Goal: Information Seeking & Learning: Learn about a topic

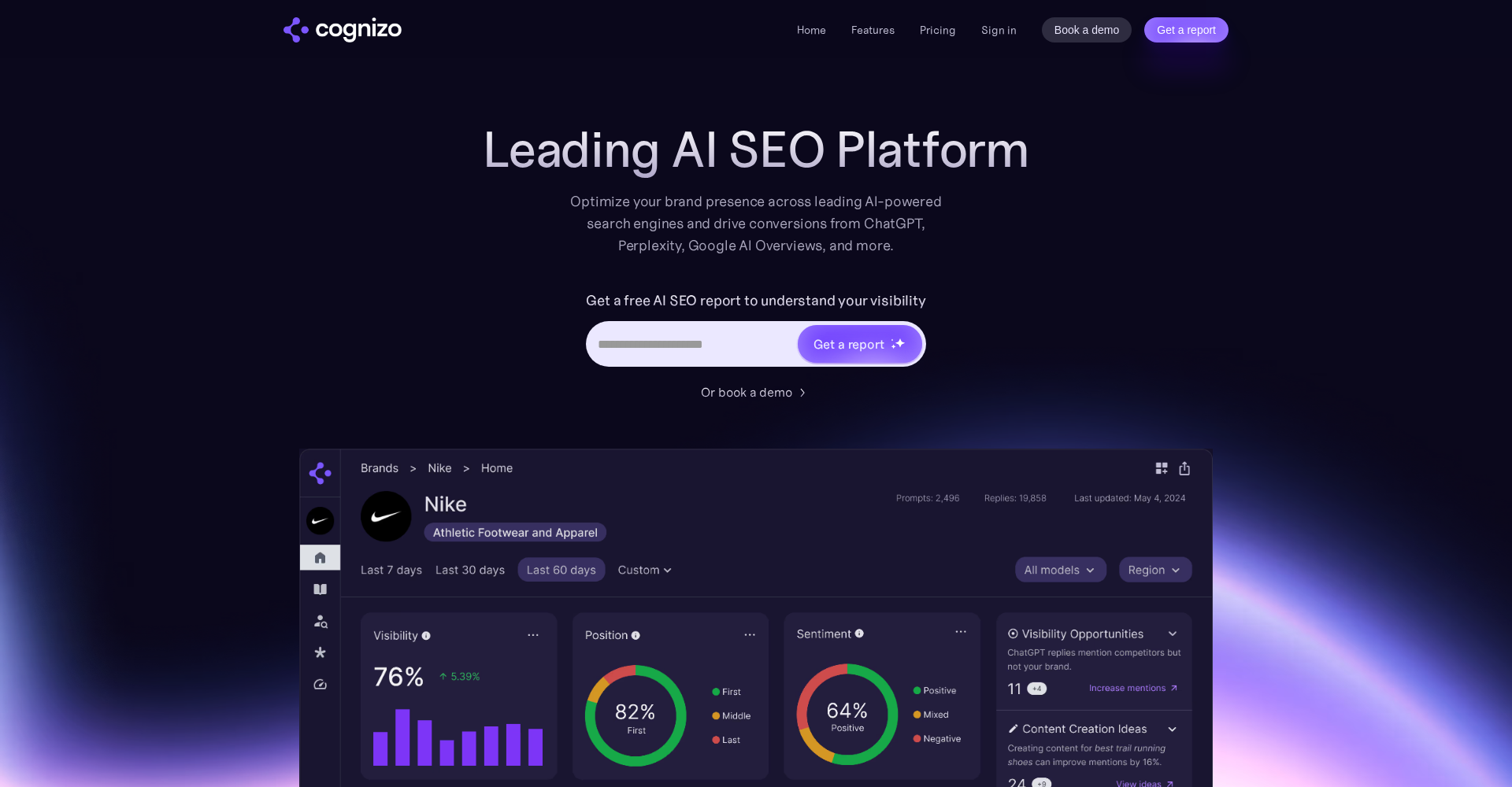
click at [690, 345] on input "Hero URL Input Form" at bounding box center [691, 344] width 207 height 30
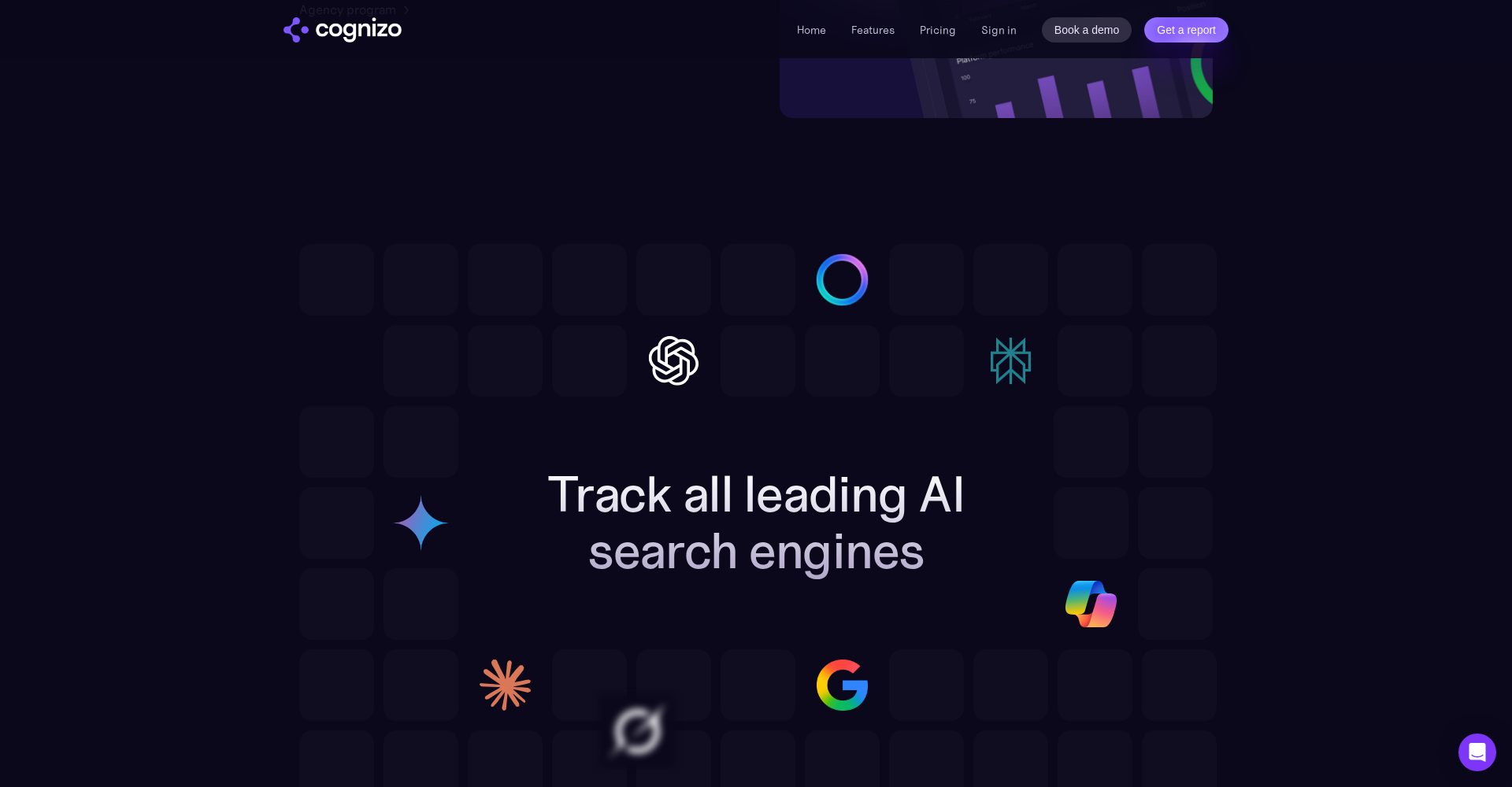
scroll to position [4612, 0]
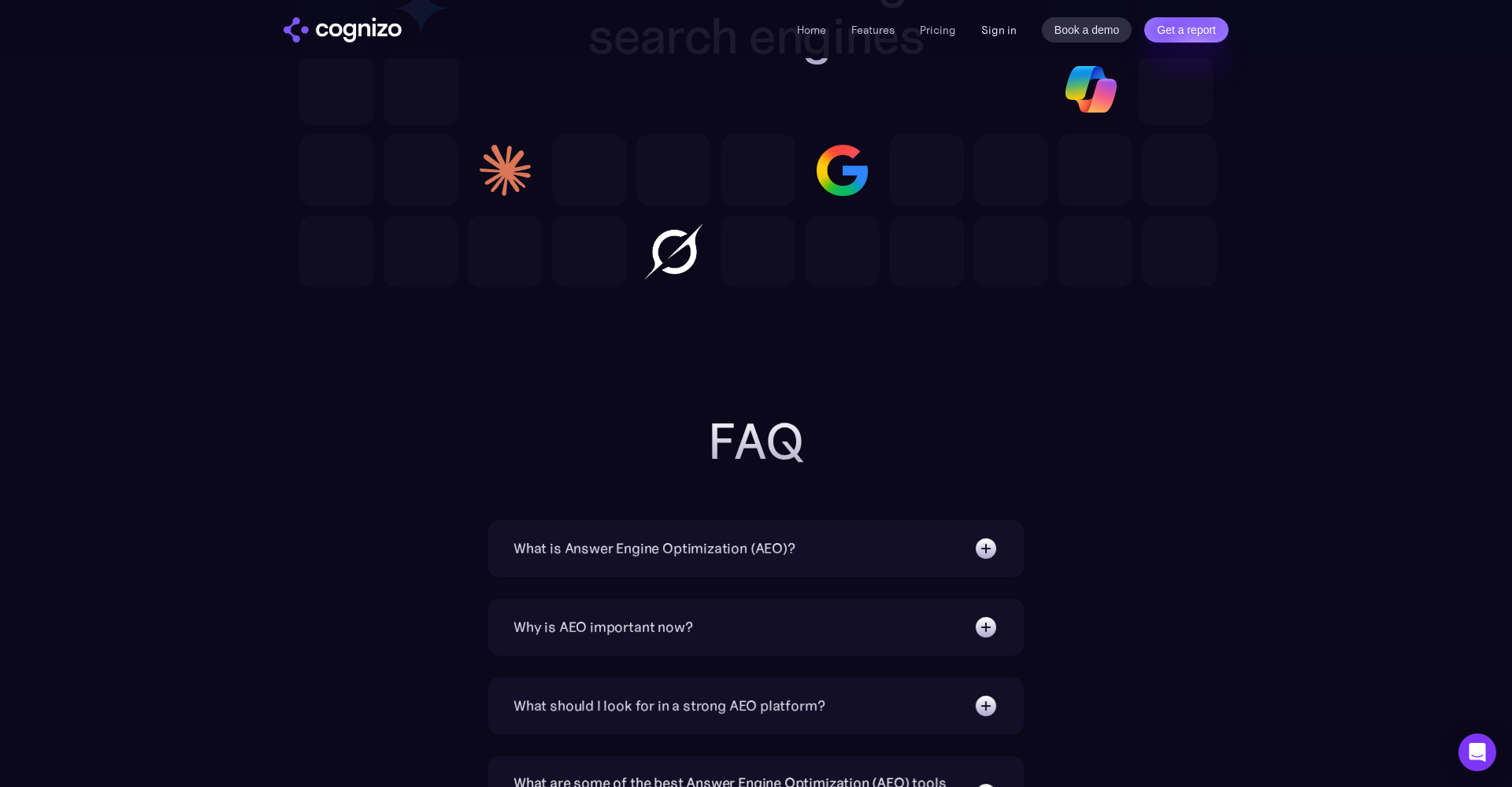
click at [986, 30] on link "Sign in" at bounding box center [998, 30] width 35 height 19
click at [953, 30] on link "Pricing" at bounding box center [937, 29] width 36 height 14
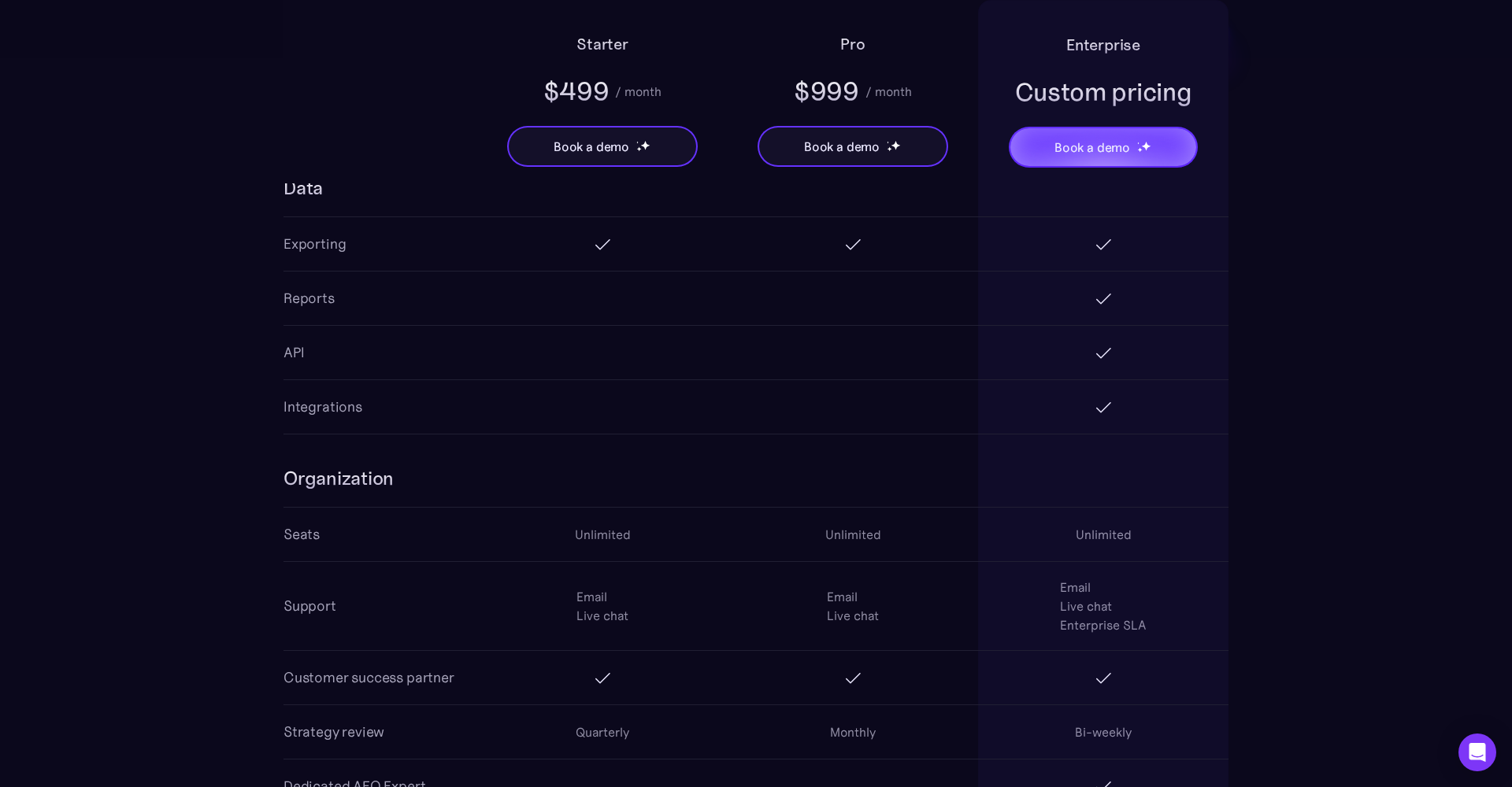
scroll to position [3271, 0]
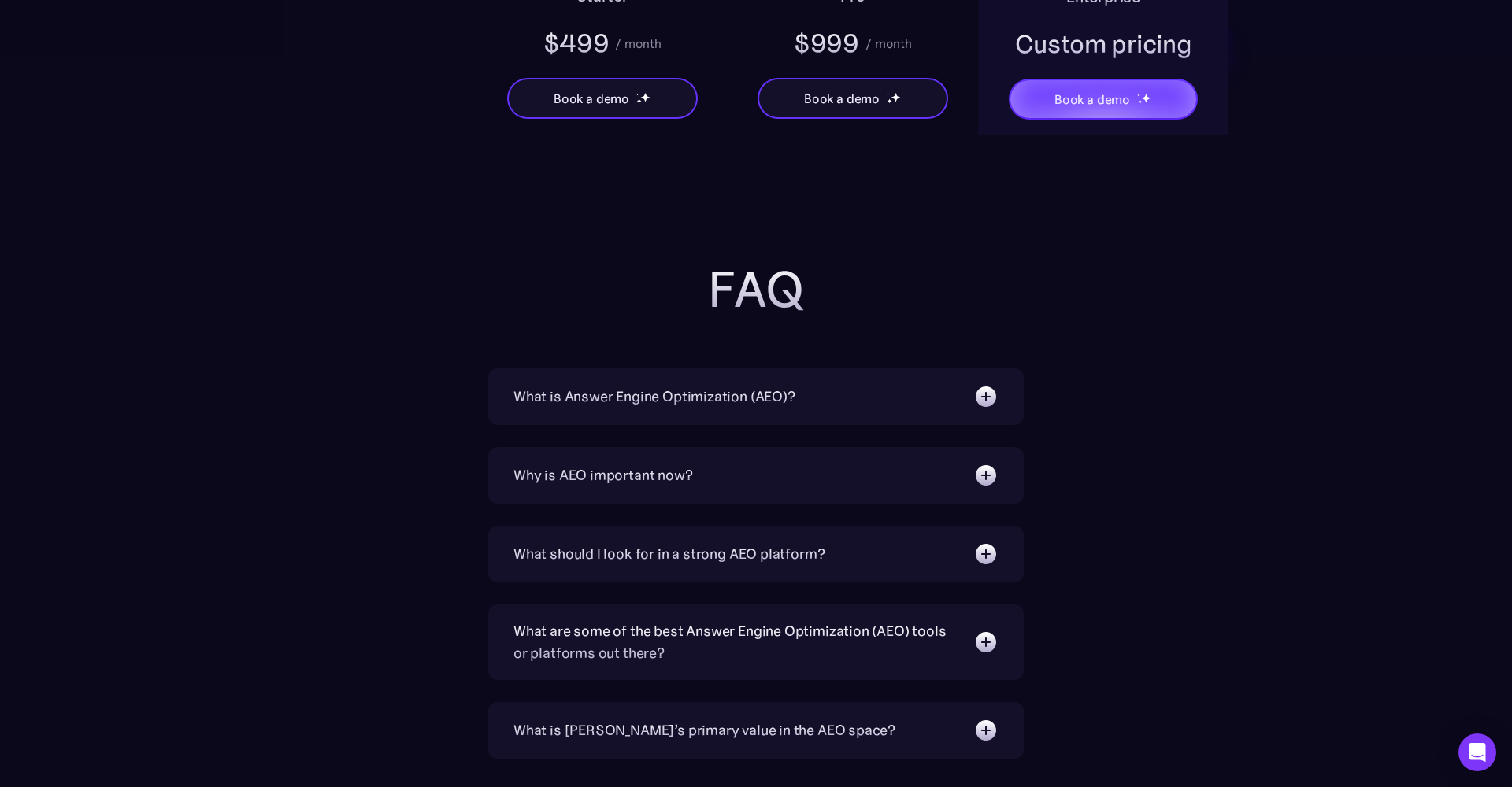
click at [554, 414] on div "What is Answer Engine Optimization (AEO)? AEO is a digital marketing strategy f…" at bounding box center [756, 396] width 535 height 57
click at [555, 405] on div "What is Answer Engine Optimization (AEO)?" at bounding box center [654, 396] width 282 height 22
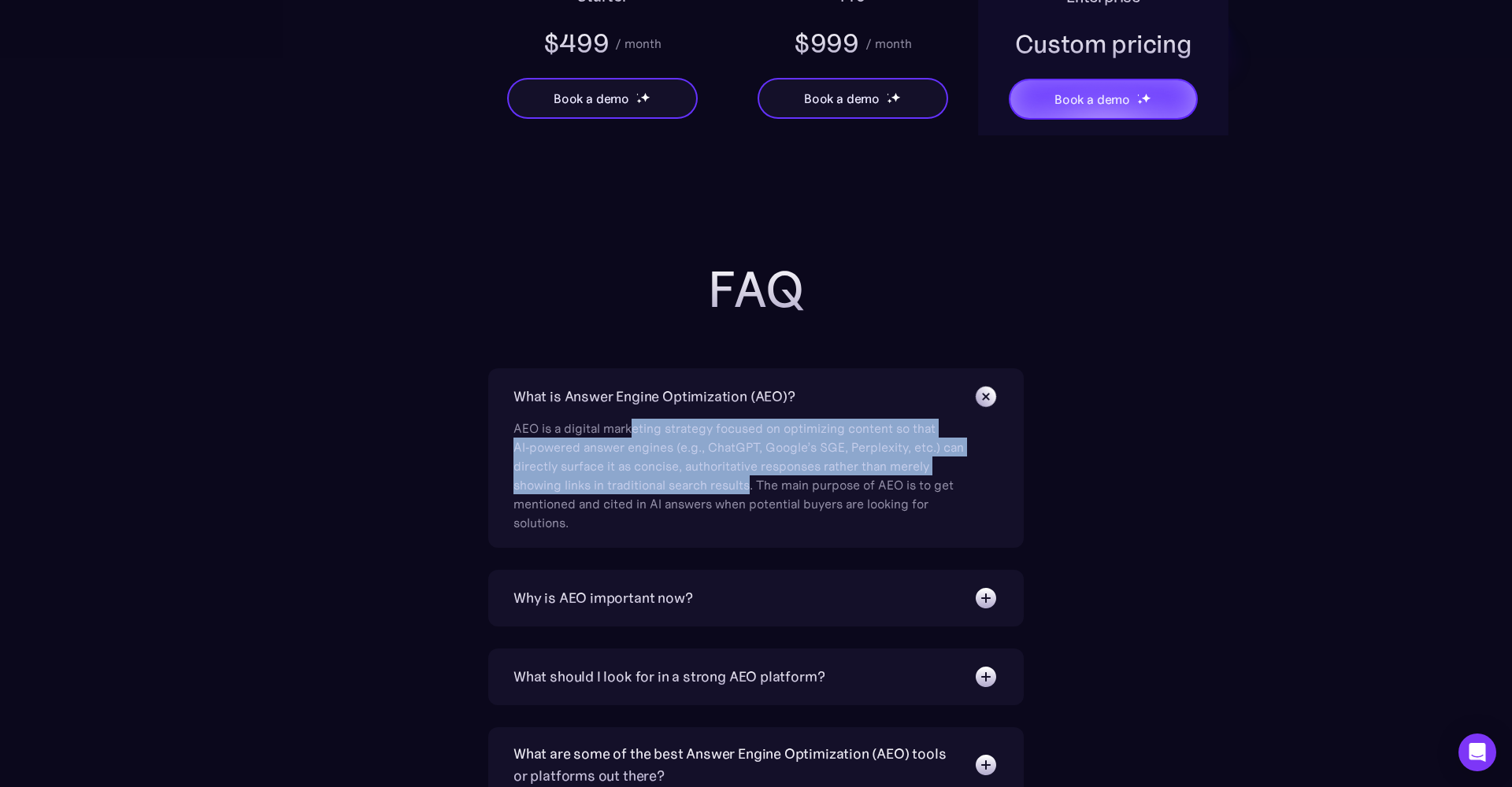
drag, startPoint x: 632, startPoint y: 433, endPoint x: 754, endPoint y: 479, distance: 130.4
click at [751, 481] on div "AEO is a digital marketing strategy focused on optimizing content so that AI‑po…" at bounding box center [741, 470] width 456 height 122
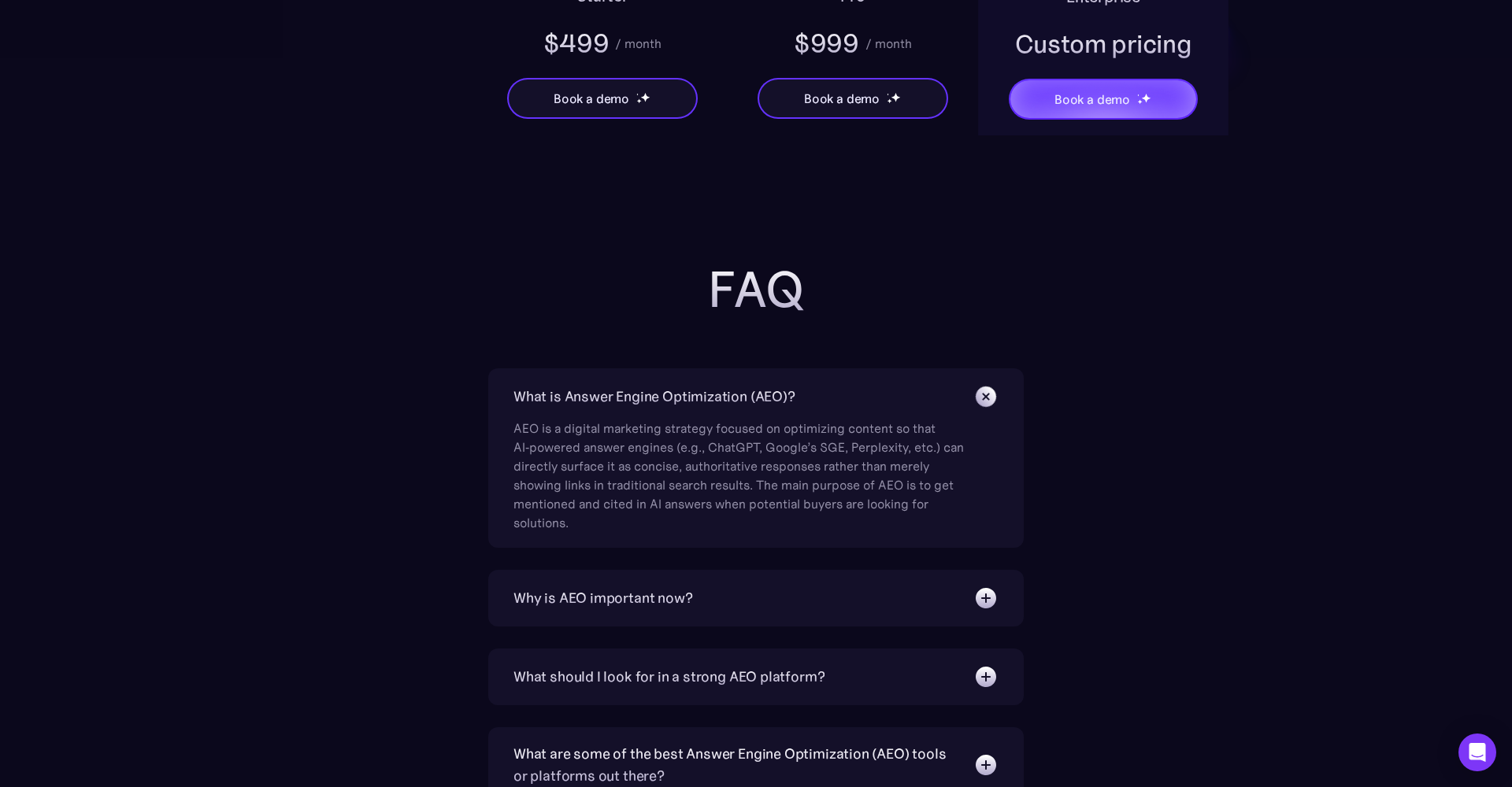
click at [678, 599] on div "Why is AEO important now?" at bounding box center [602, 597] width 179 height 22
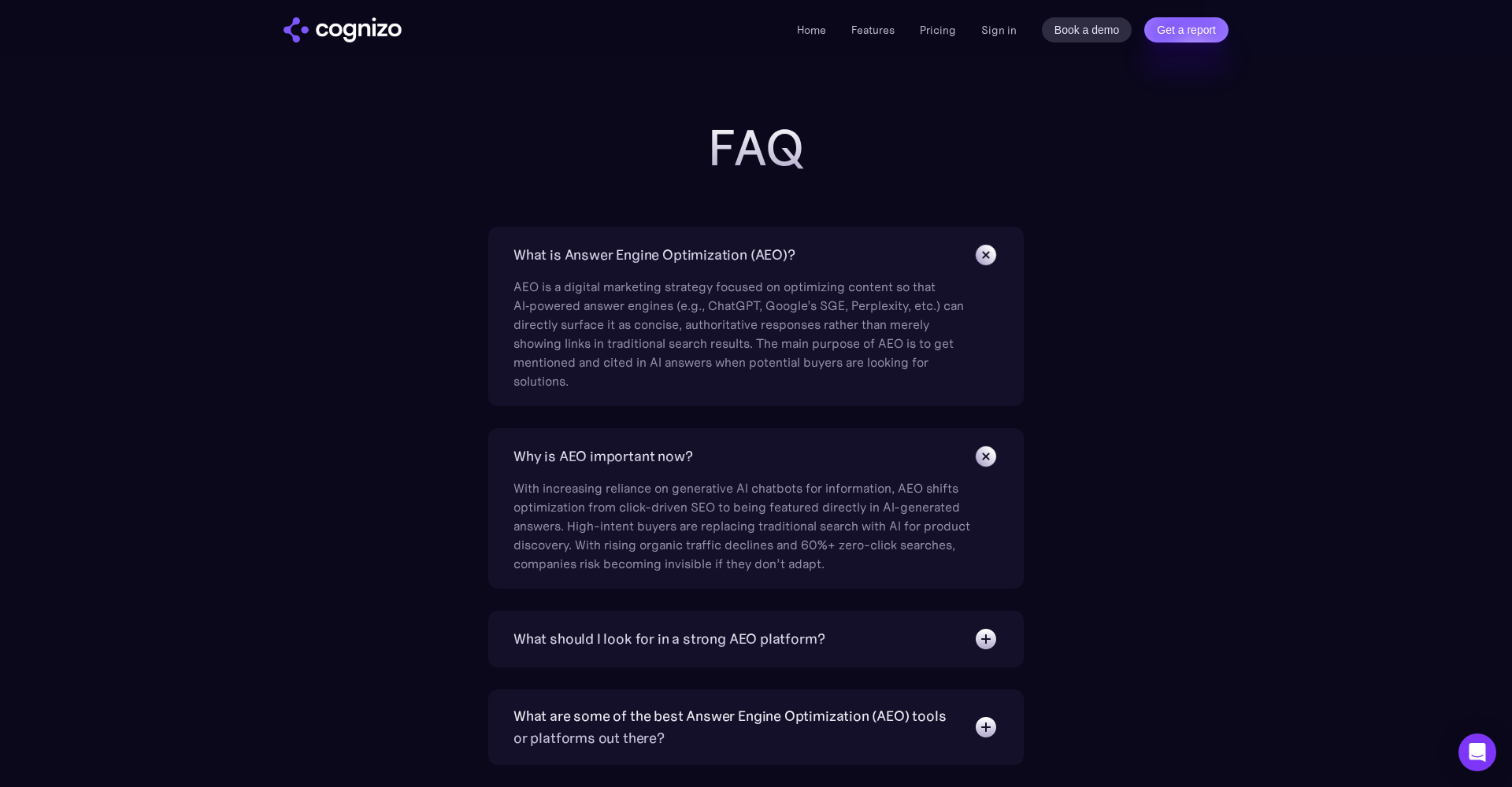
click at [673, 646] on div "What should I look for in a strong AEO platform?" at bounding box center [669, 638] width 311 height 22
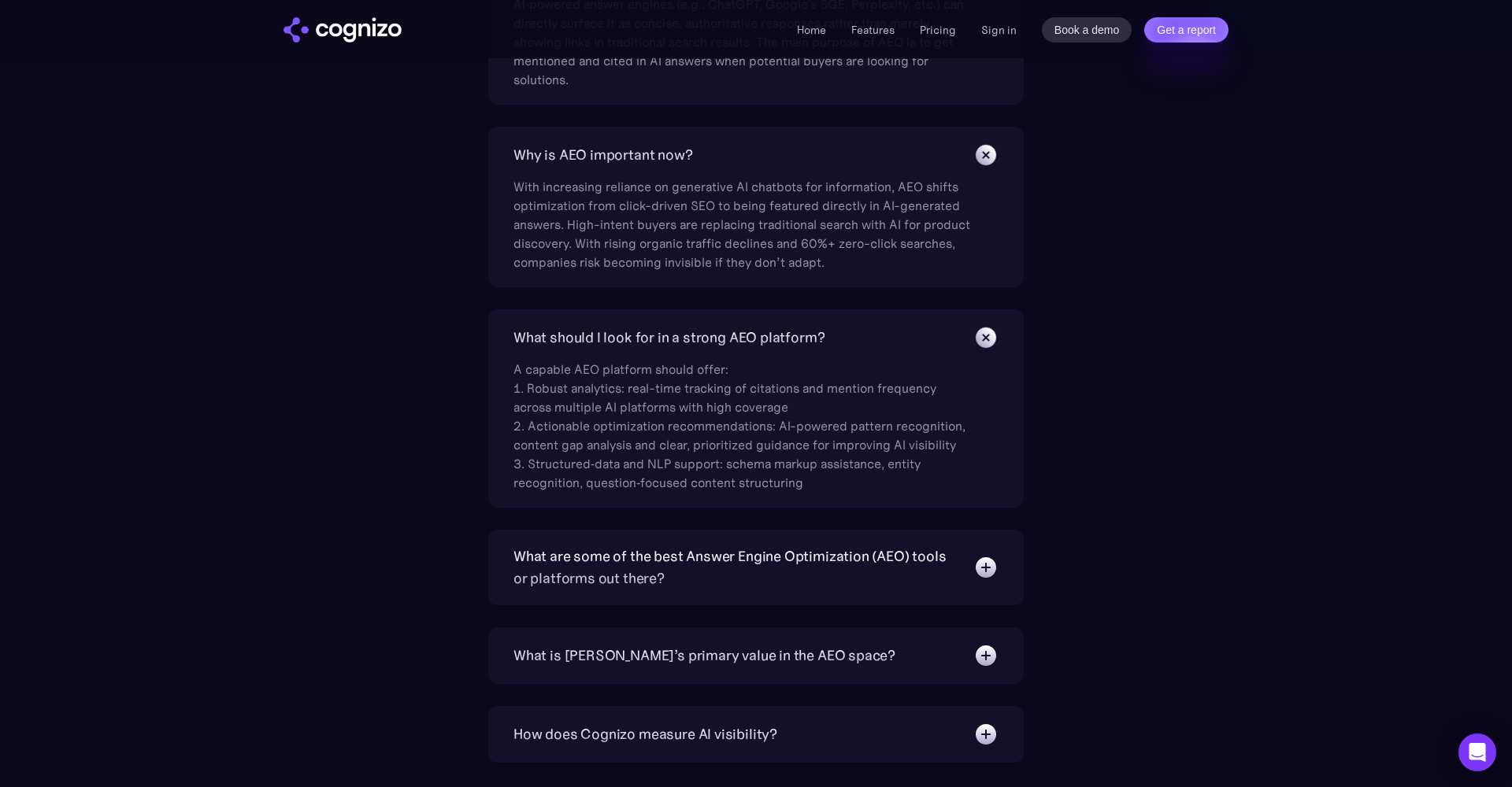
scroll to position [3715, 0]
click at [658, 592] on div "What are some of the best Answer Engine Optimization (AEO) tools or platforms o…" at bounding box center [756, 567] width 535 height 76
click at [655, 581] on div "What are some of the best Answer Engine Optimization (AEO) tools or platforms o…" at bounding box center [735, 566] width 444 height 44
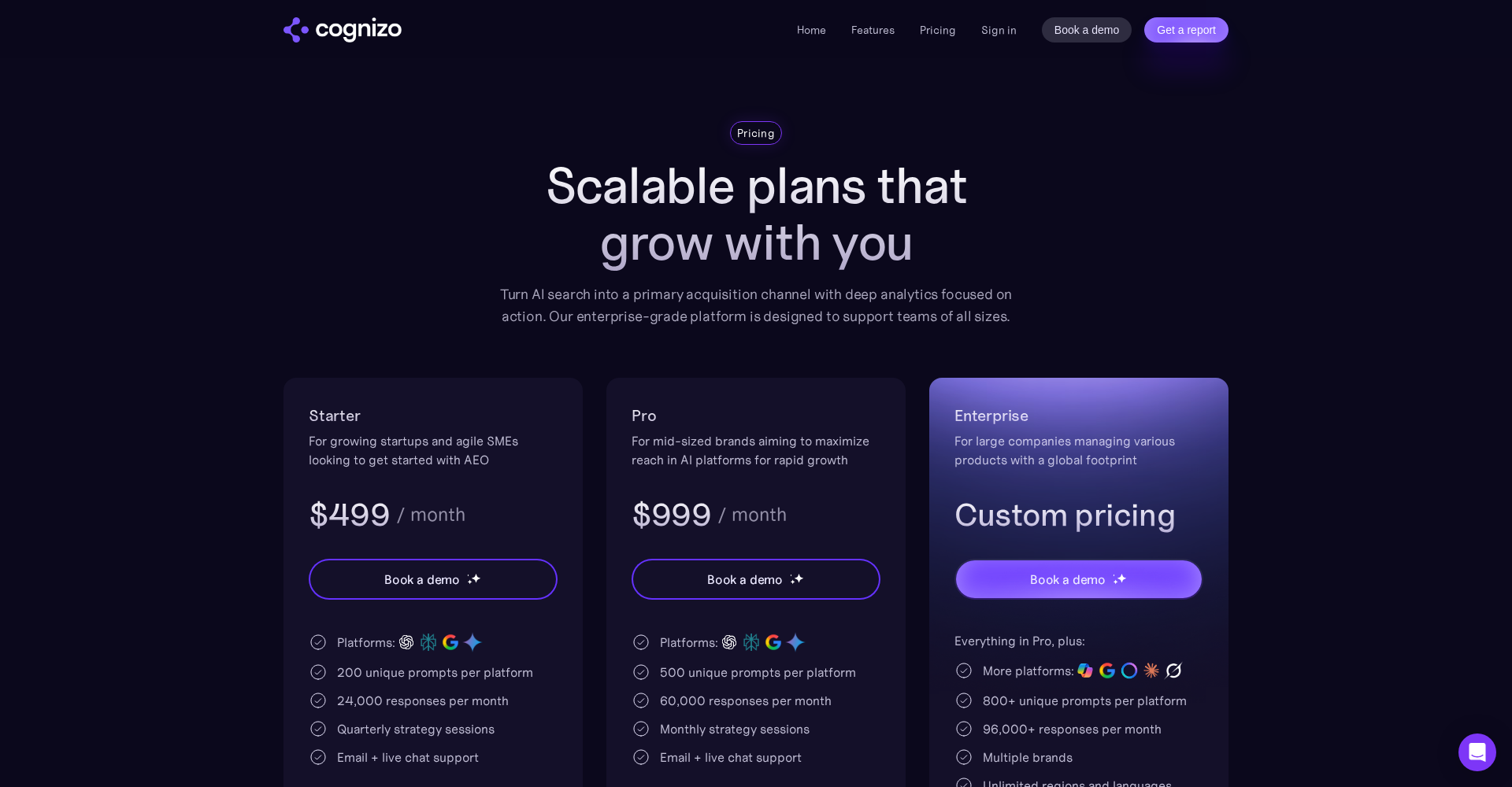
scroll to position [0, 0]
click at [804, 37] on li "Home" at bounding box center [811, 30] width 29 height 19
click at [805, 37] on li "Home" at bounding box center [811, 30] width 29 height 19
click at [805, 34] on link "Home" at bounding box center [811, 29] width 29 height 14
